Goal: Task Accomplishment & Management: Use online tool/utility

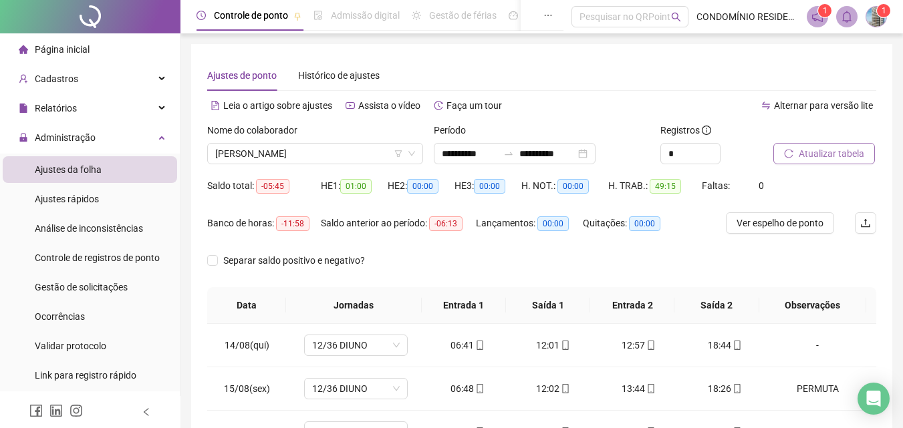
click at [828, 152] on span "Atualizar tabela" at bounding box center [831, 153] width 65 height 15
click at [289, 152] on span "[PERSON_NAME]" at bounding box center [315, 154] width 200 height 20
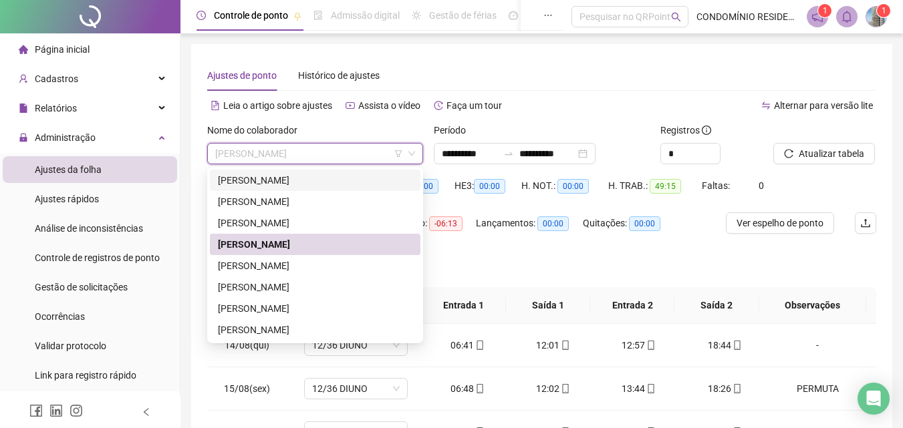
click at [252, 184] on div "[PERSON_NAME]" at bounding box center [315, 180] width 194 height 15
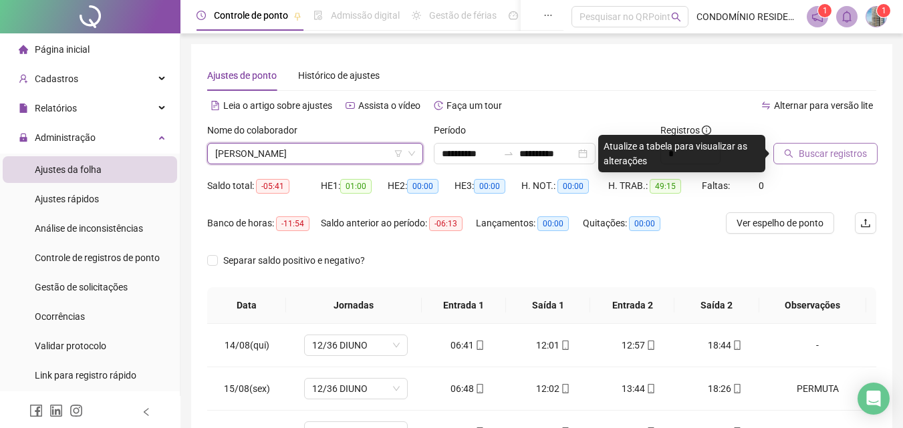
click at [855, 157] on span "Buscar registros" at bounding box center [833, 153] width 68 height 15
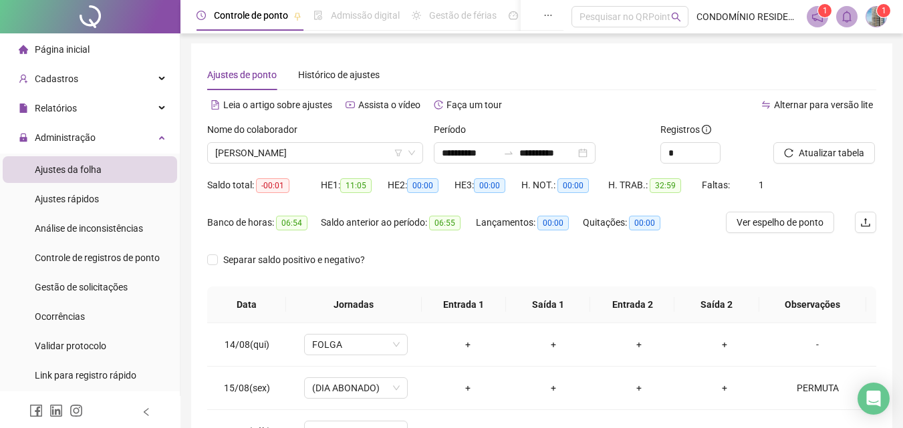
scroll to position [255, 0]
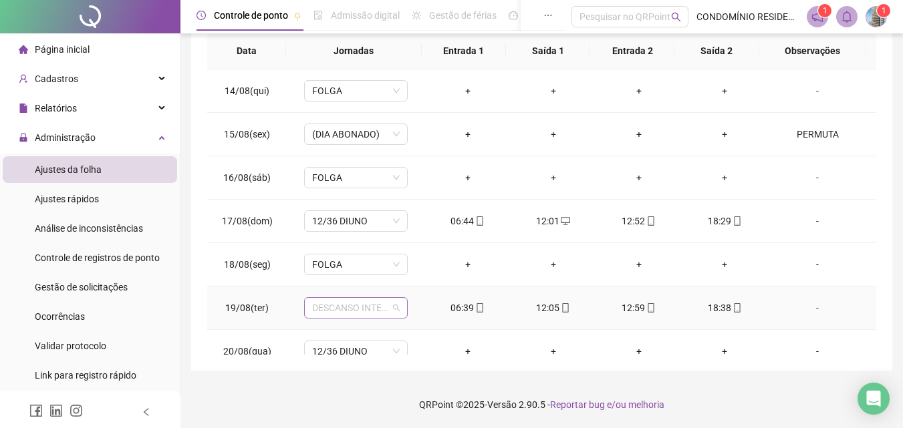
click at [375, 309] on span "DESCANSO INTER-JORNADA" at bounding box center [356, 308] width 88 height 20
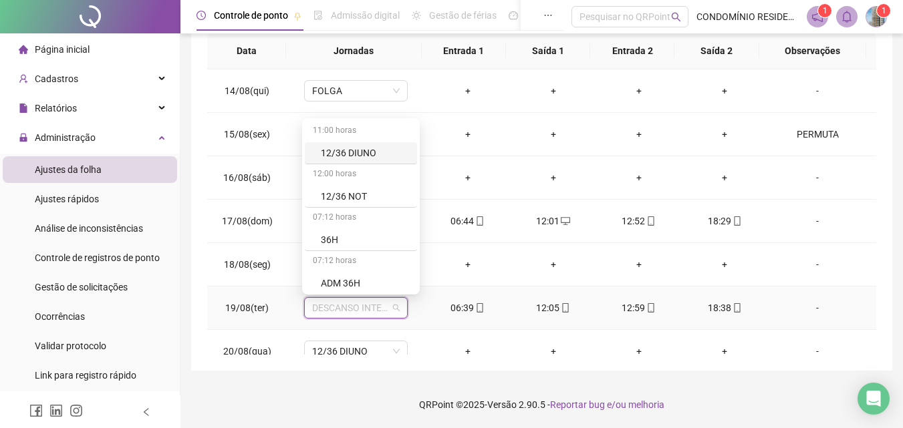
click at [382, 156] on div "12/36 DIUNO" at bounding box center [365, 153] width 88 height 15
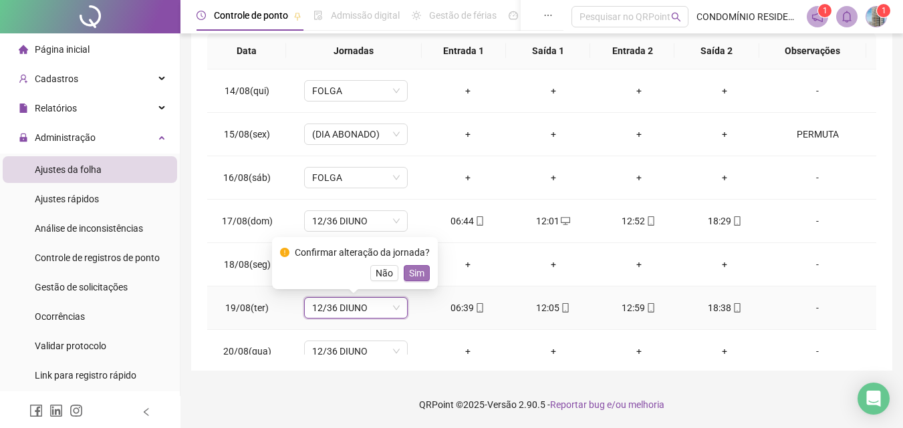
click at [414, 273] on span "Sim" at bounding box center [416, 273] width 15 height 15
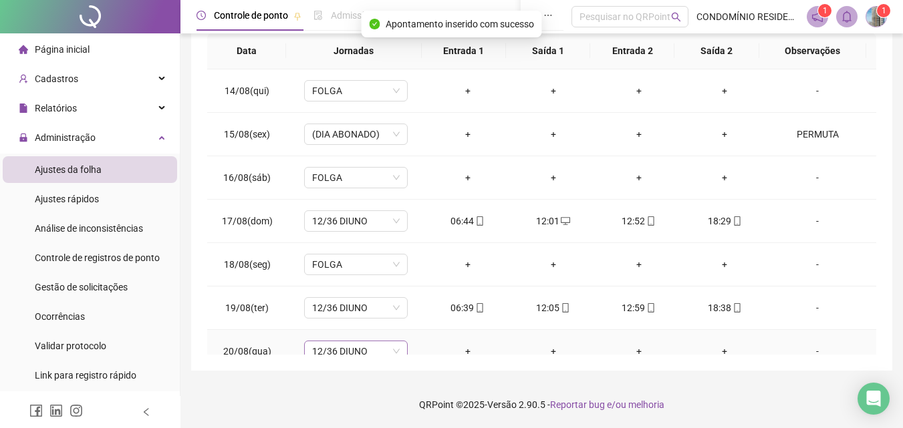
click at [345, 354] on span "12/36 DIUNO" at bounding box center [356, 351] width 88 height 20
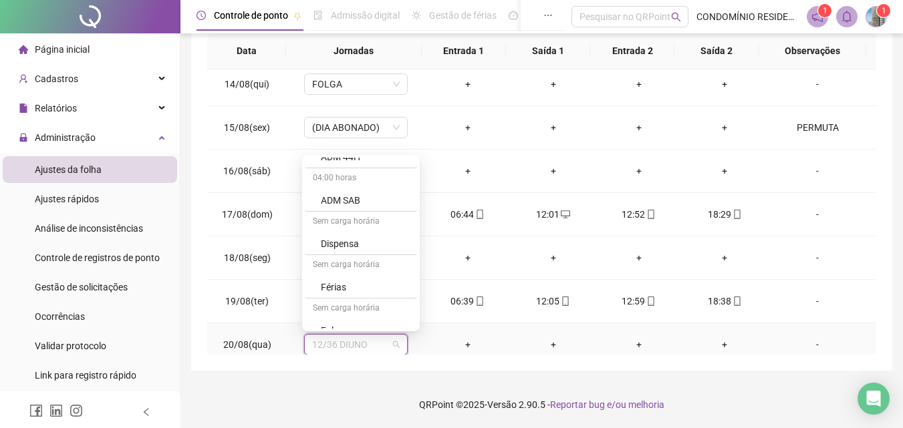
scroll to position [241, 0]
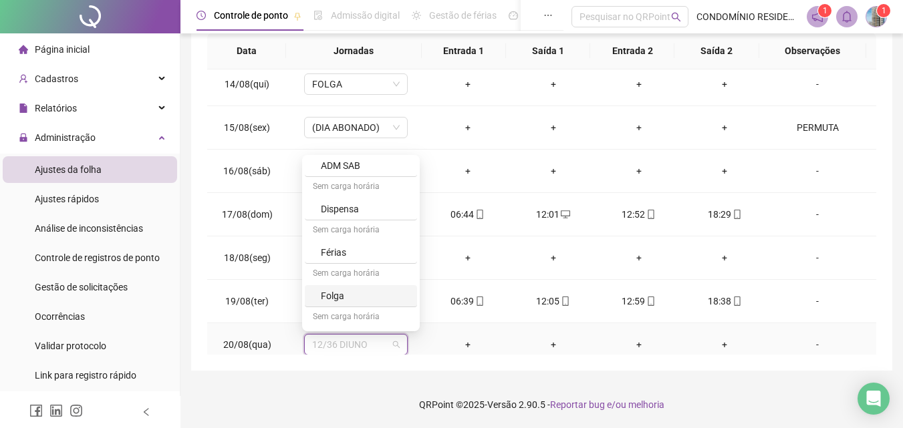
click at [327, 293] on div "Folga" at bounding box center [365, 296] width 88 height 15
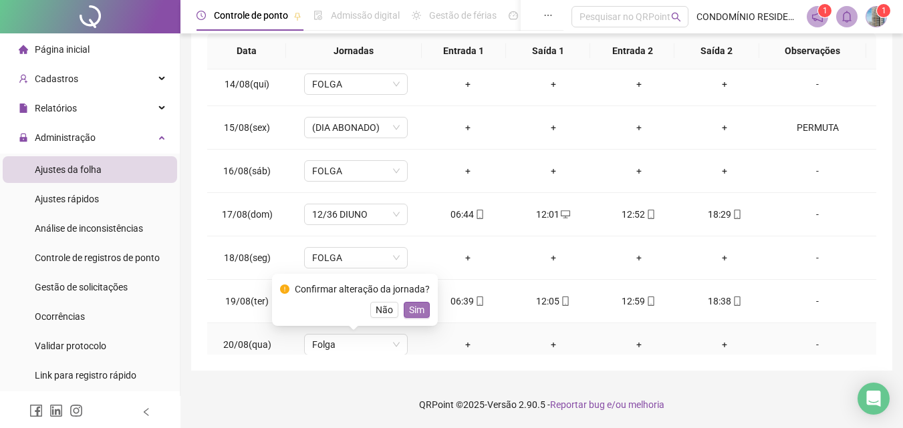
click at [414, 307] on span "Sim" at bounding box center [416, 310] width 15 height 15
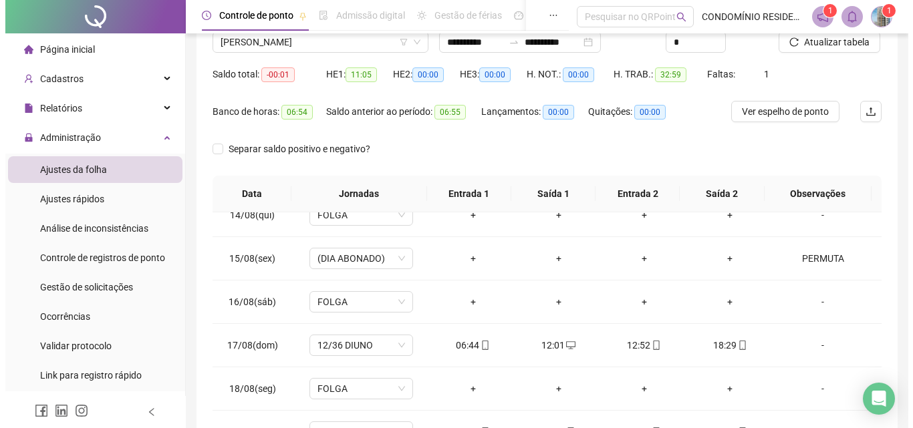
scroll to position [80, 0]
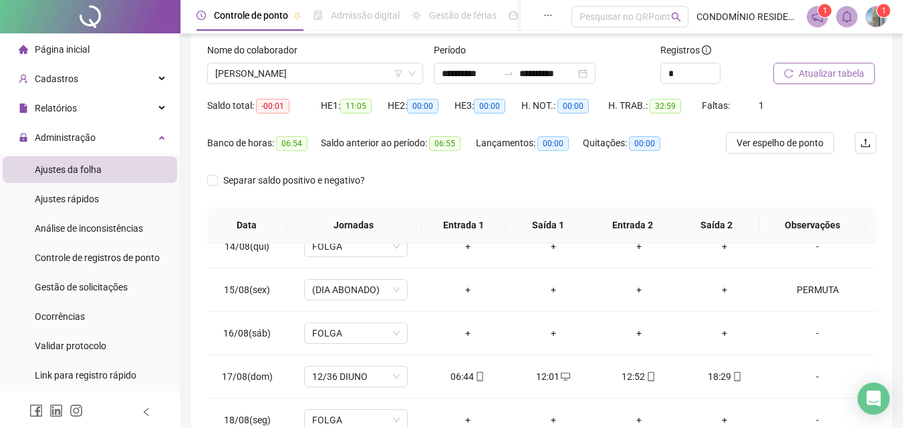
click at [808, 73] on span "Atualizar tabela" at bounding box center [831, 73] width 65 height 15
click at [870, 15] on img at bounding box center [876, 17] width 20 height 20
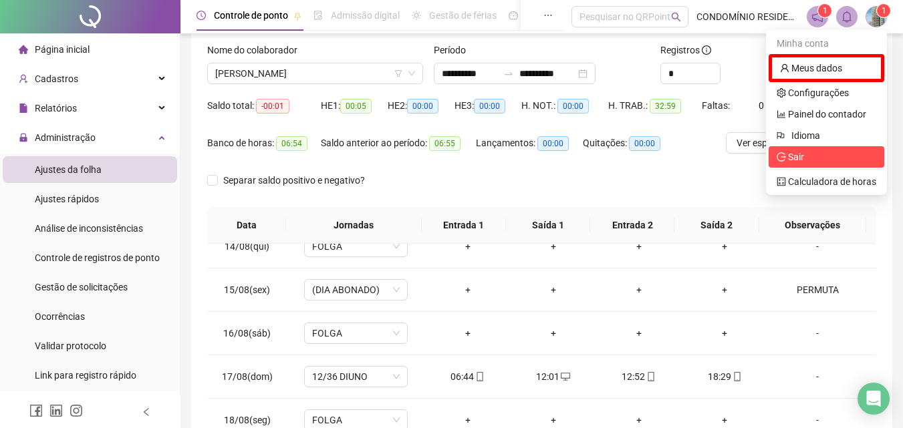
click at [813, 155] on span "Sair" at bounding box center [827, 157] width 100 height 15
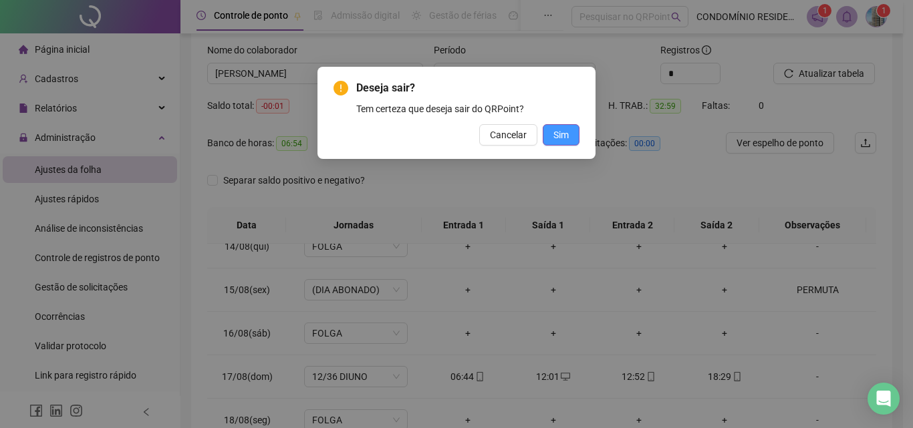
click at [559, 130] on span "Sim" at bounding box center [560, 135] width 15 height 15
